Goal: Find specific page/section: Find specific page/section

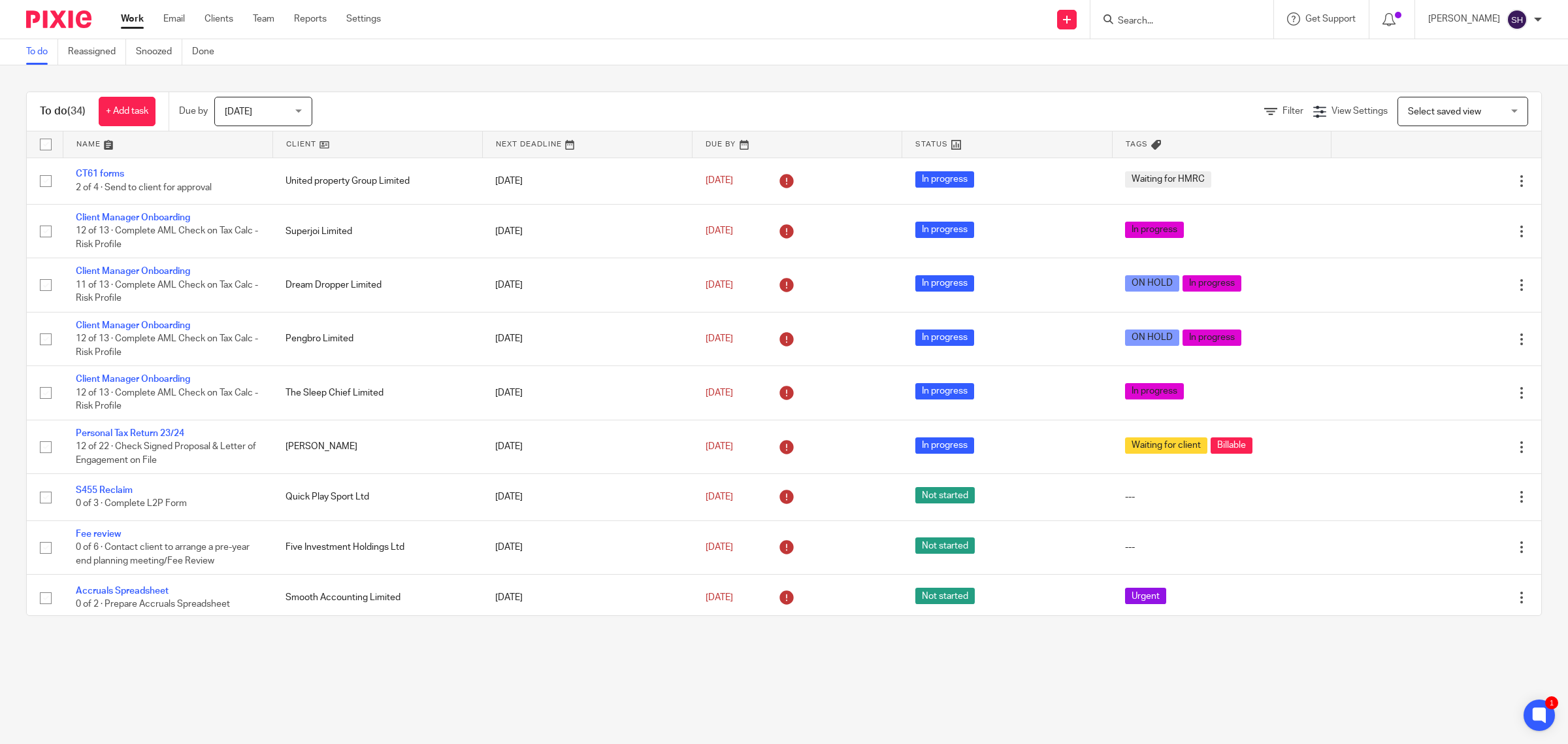
click at [1160, 22] on input "Search" at bounding box center [1175, 22] width 118 height 12
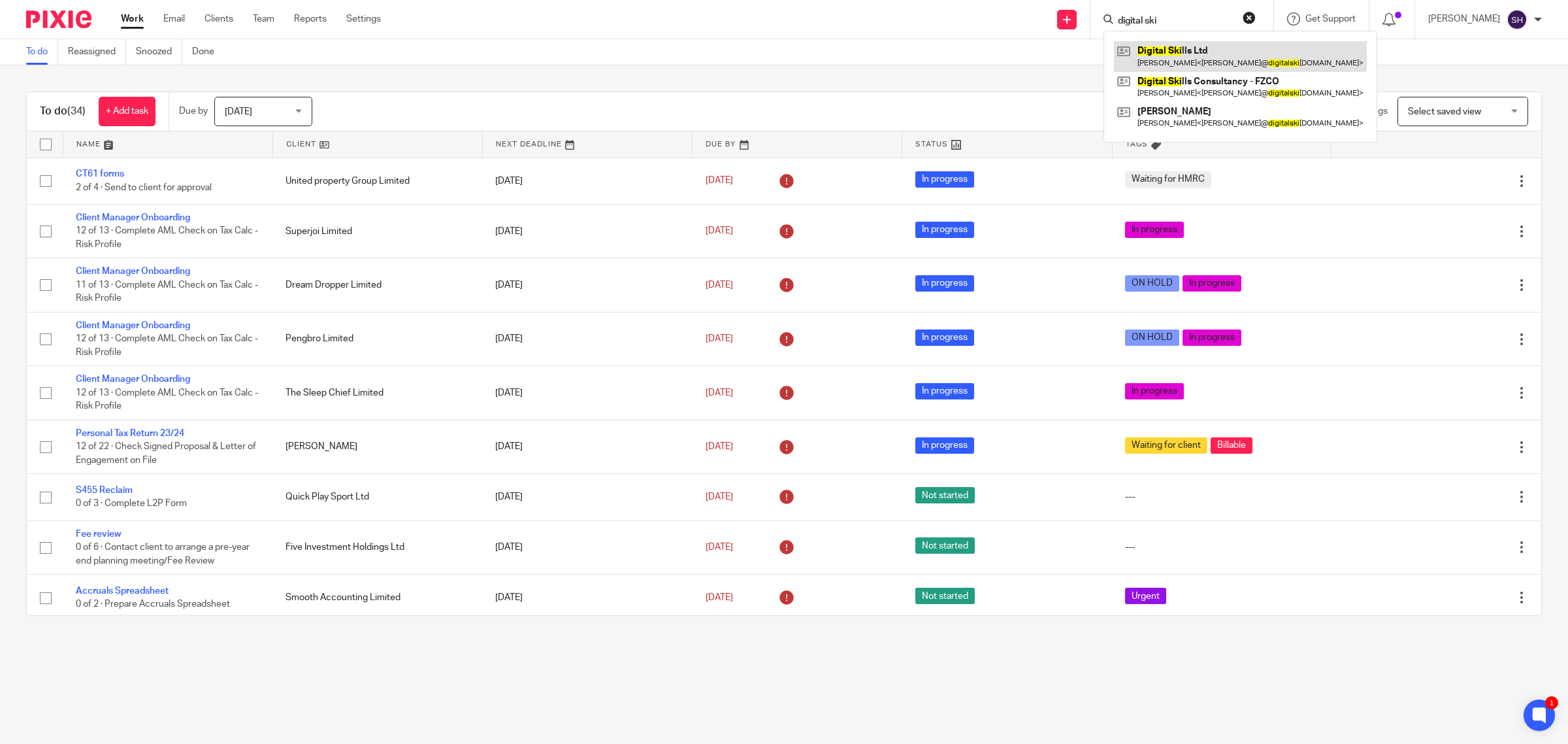
type input "digital ski"
click at [1213, 45] on link at bounding box center [1241, 56] width 253 height 30
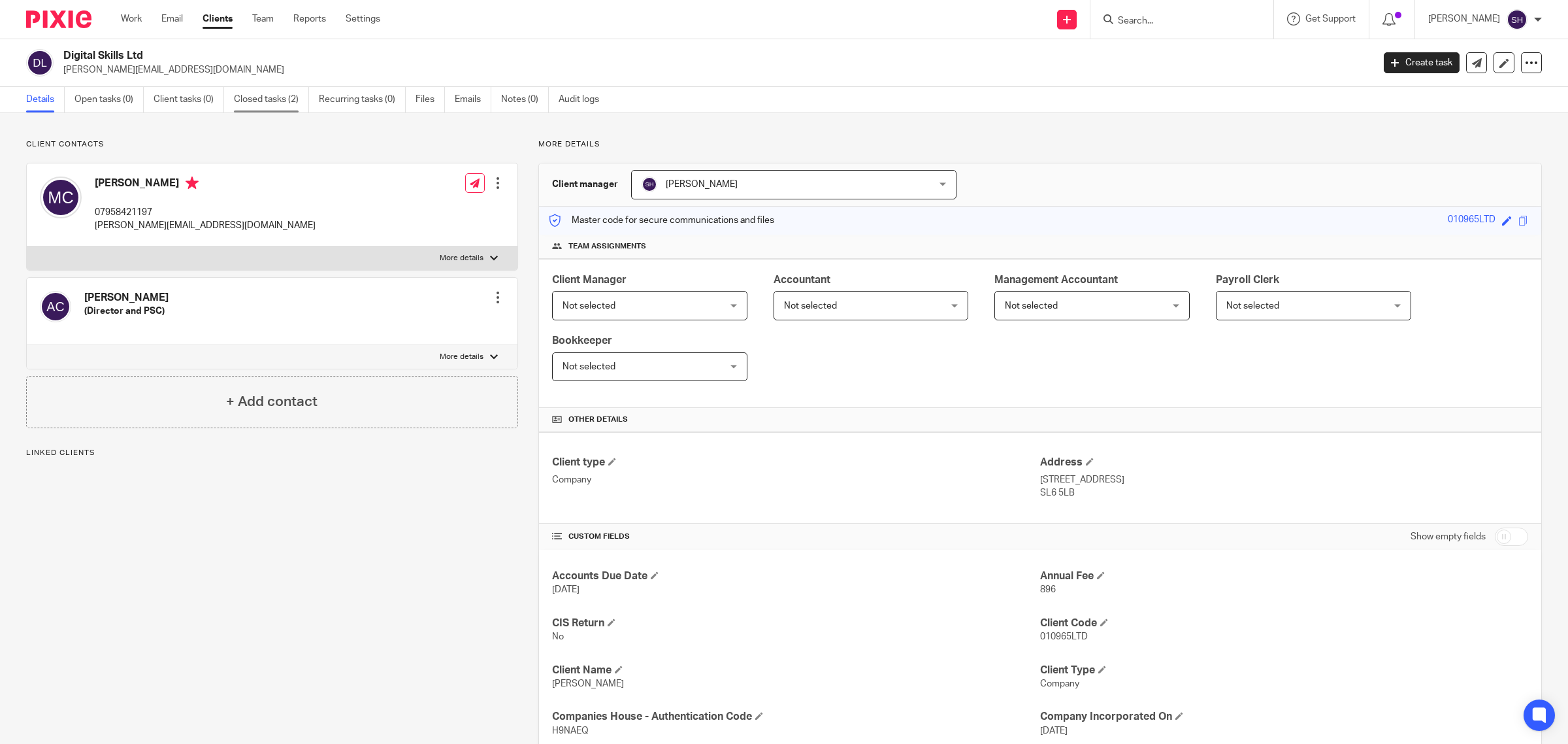
click at [257, 87] on link "Closed tasks (2)" at bounding box center [271, 100] width 75 height 26
